Goal: Information Seeking & Learning: Learn about a topic

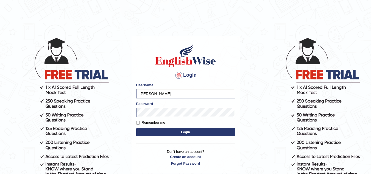
click at [178, 134] on button "Login" at bounding box center [185, 132] width 99 height 8
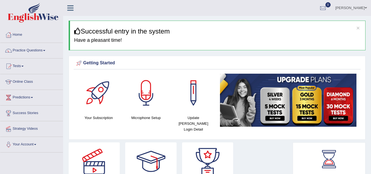
click at [23, 67] on link "Tests" at bounding box center [31, 66] width 63 height 14
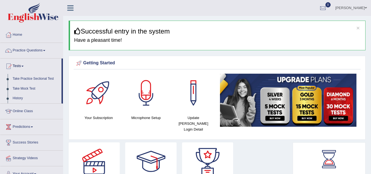
click at [44, 52] on link "Practice Questions" at bounding box center [31, 50] width 63 height 14
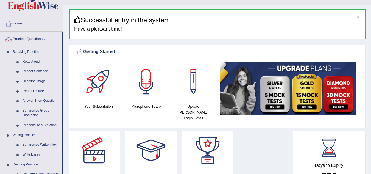
scroll to position [35, 0]
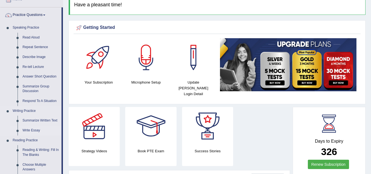
click at [35, 132] on link "Write Essay" at bounding box center [40, 131] width 41 height 10
click at [35, 132] on ul "Speaking Practice Read Aloud Repeat Sentence Describe Image Re-tell Lecture Ans…" at bounding box center [30, 169] width 61 height 293
